Goal: Find specific page/section: Find specific page/section

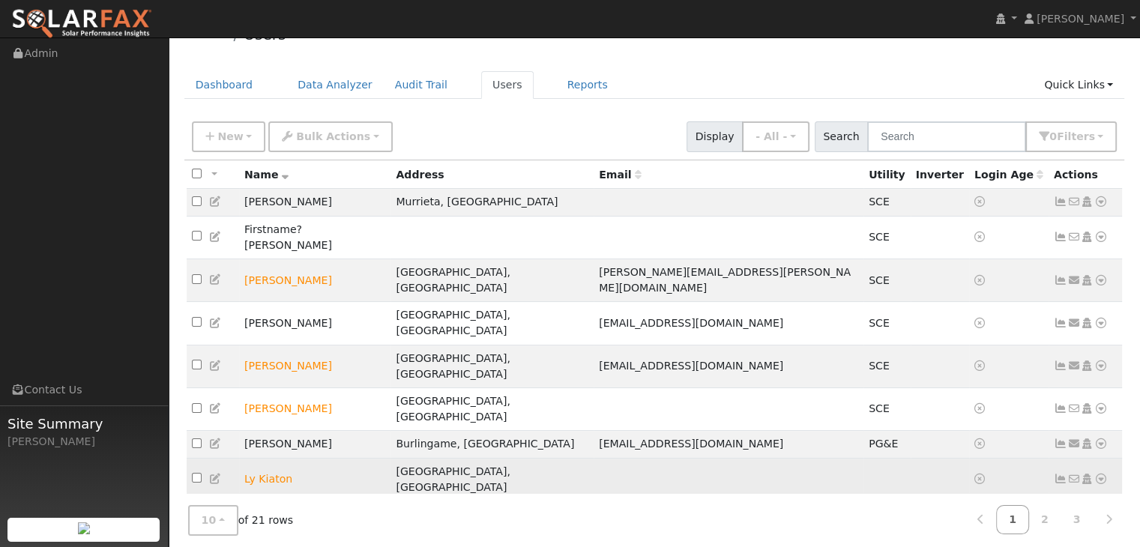
scroll to position [31, 0]
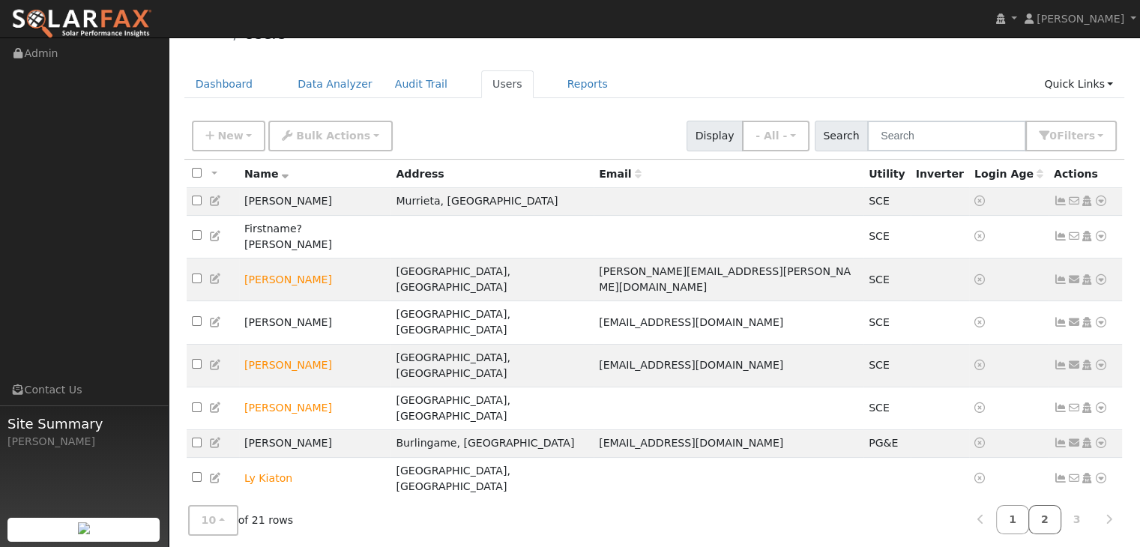
click at [1048, 517] on link "2" at bounding box center [1044, 519] width 33 height 29
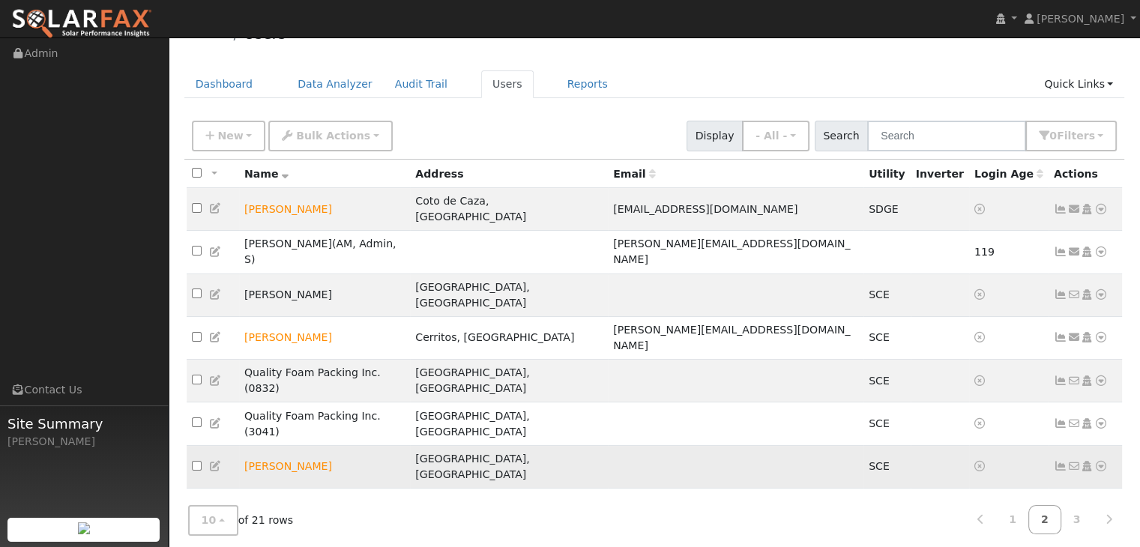
click at [1100, 461] on icon at bounding box center [1100, 466] width 13 height 10
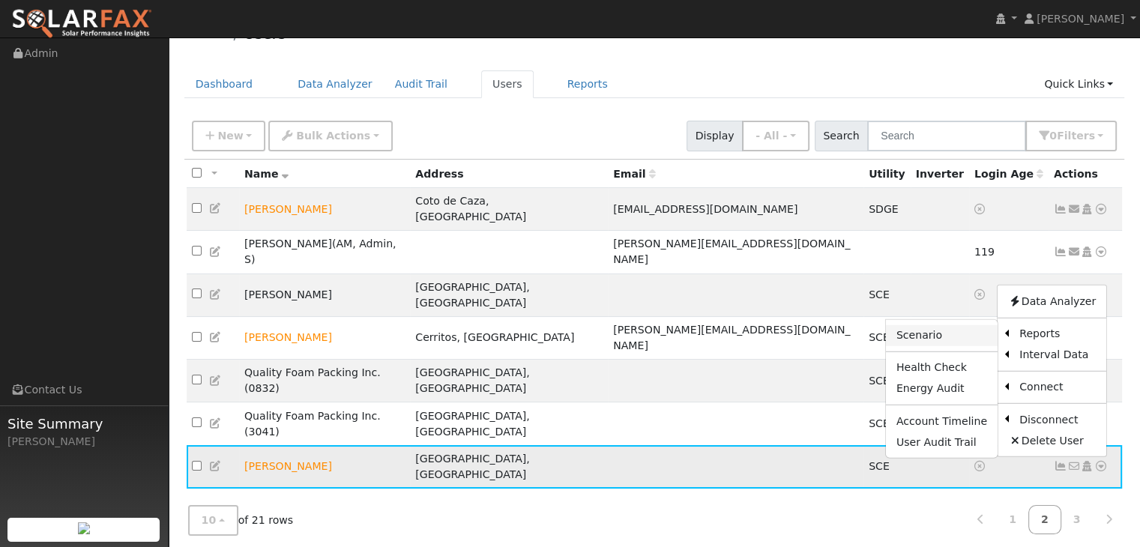
click at [937, 324] on link "Scenario" at bounding box center [942, 334] width 112 height 21
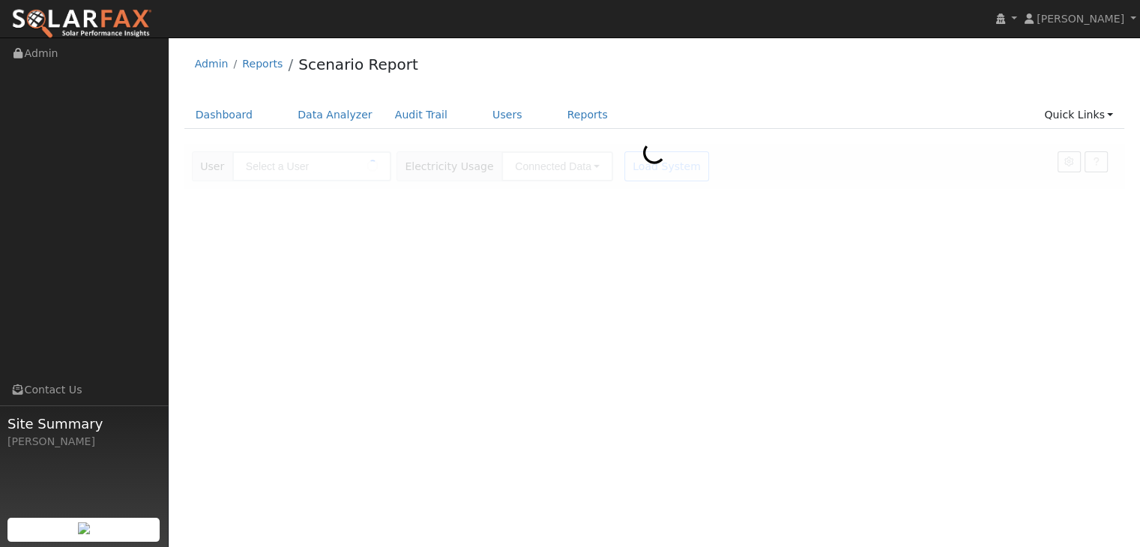
type input "[PERSON_NAME]"
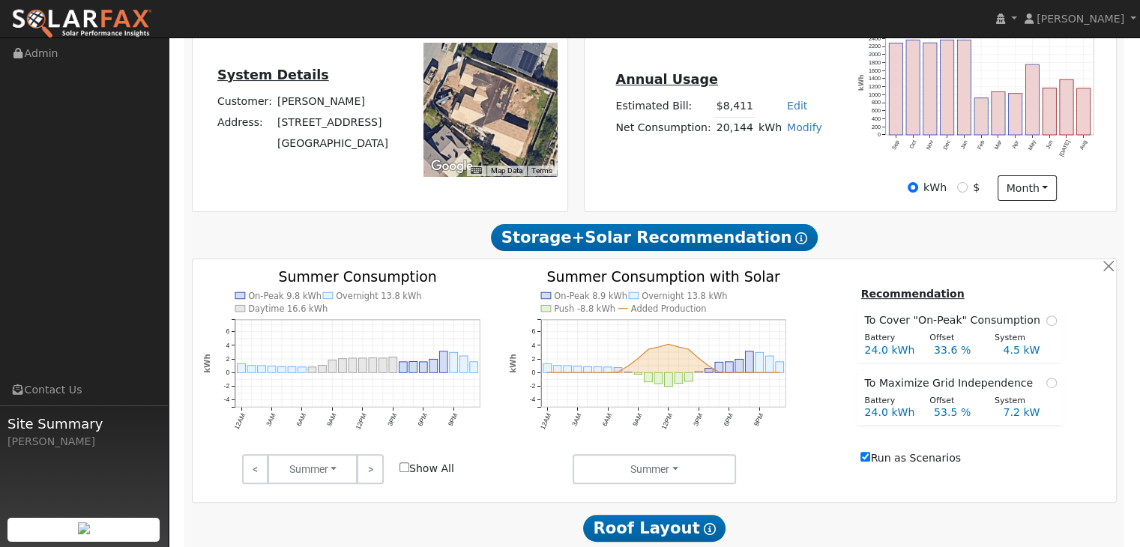
scroll to position [431, 0]
